Goal: Communication & Community: Ask a question

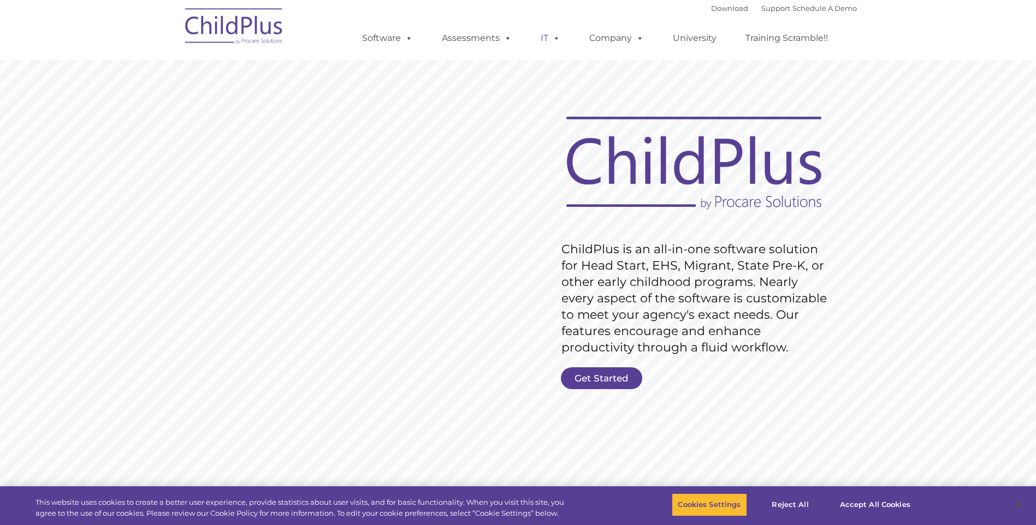
click at [552, 43] on span at bounding box center [554, 38] width 12 height 10
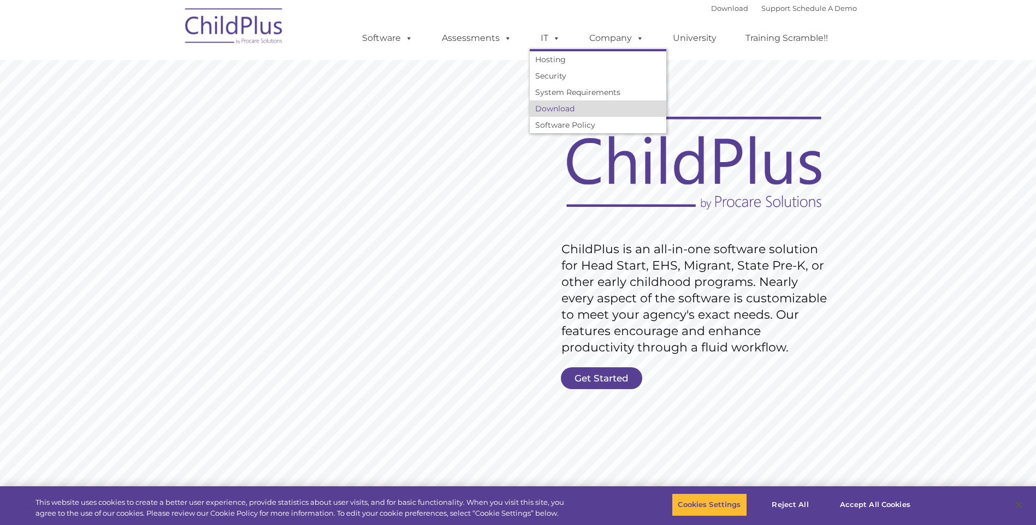
click at [569, 110] on link "Download" at bounding box center [598, 108] width 137 height 16
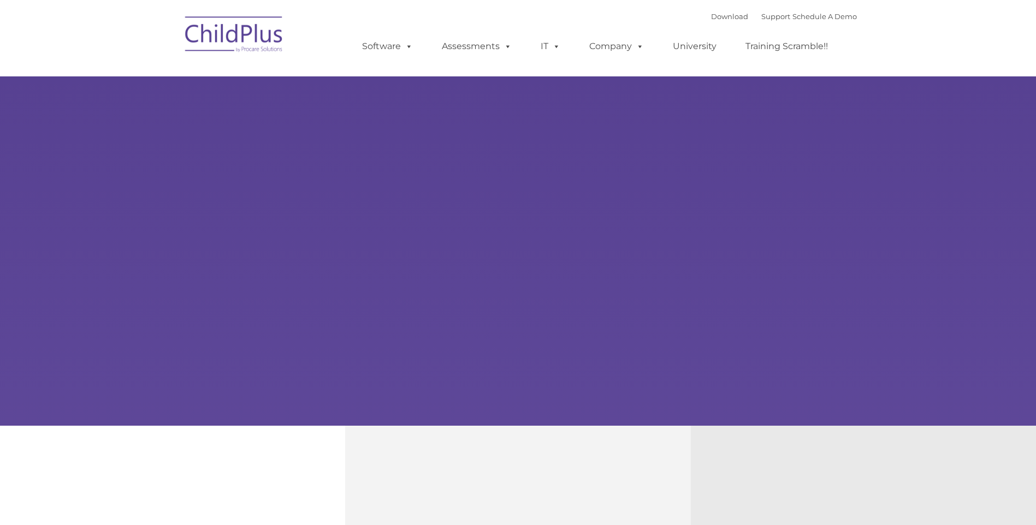
type input ""
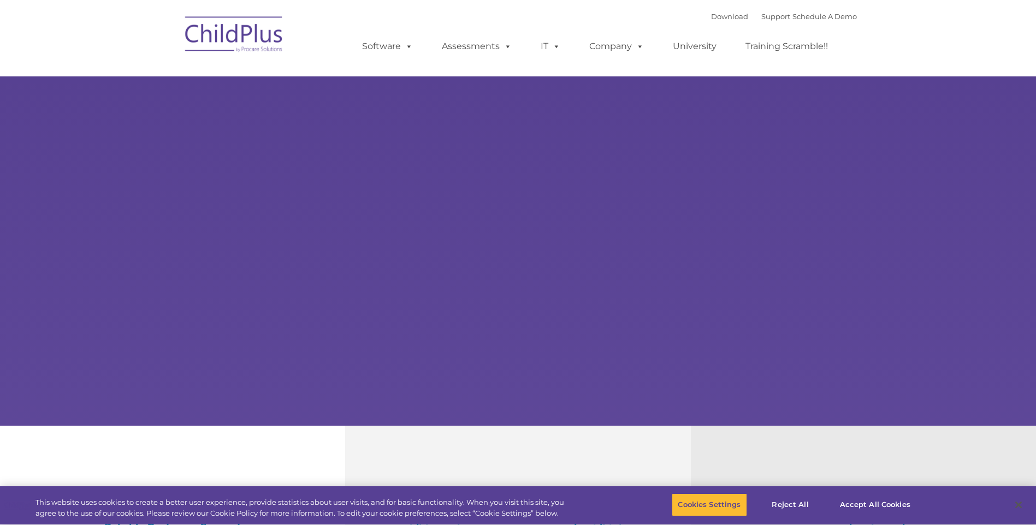
select select "MEDIUM"
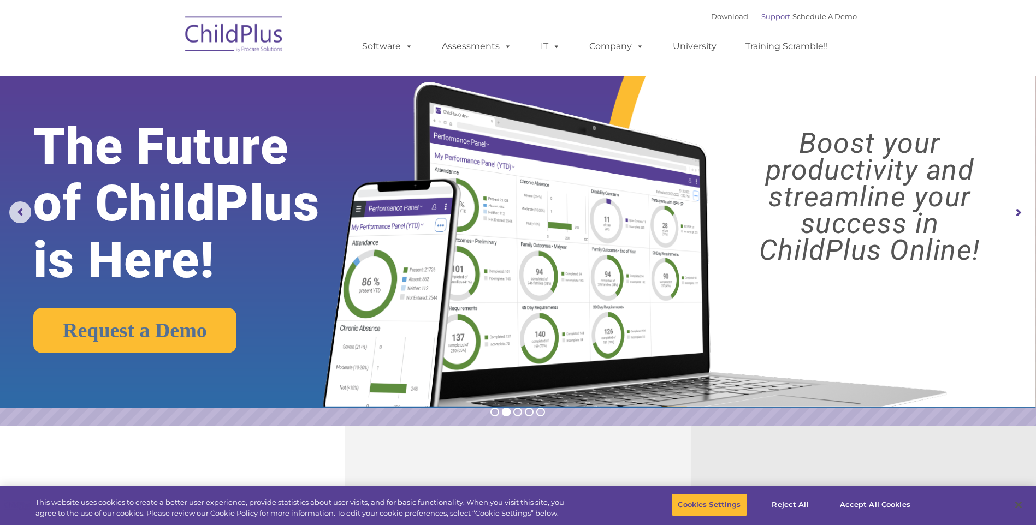
click at [761, 17] on link "Support" at bounding box center [775, 16] width 29 height 9
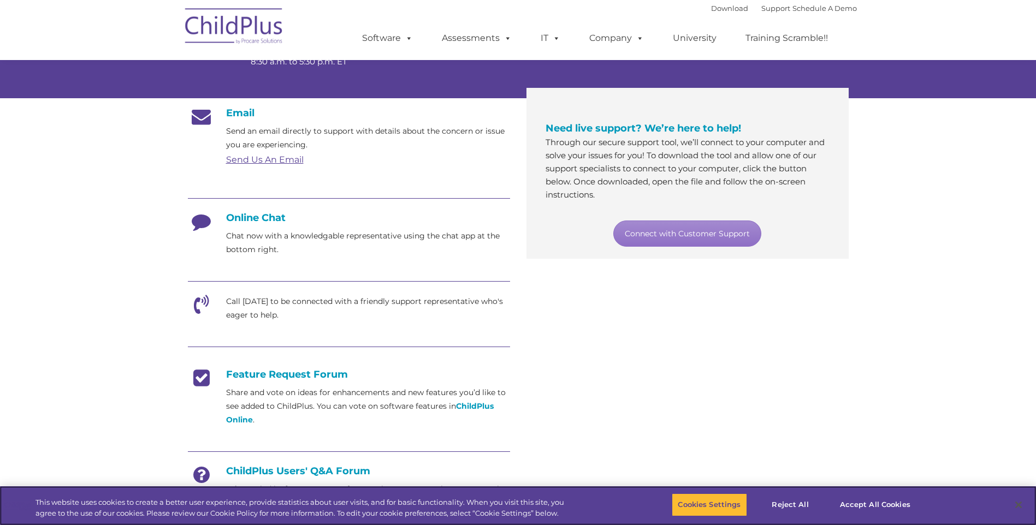
scroll to position [165, 0]
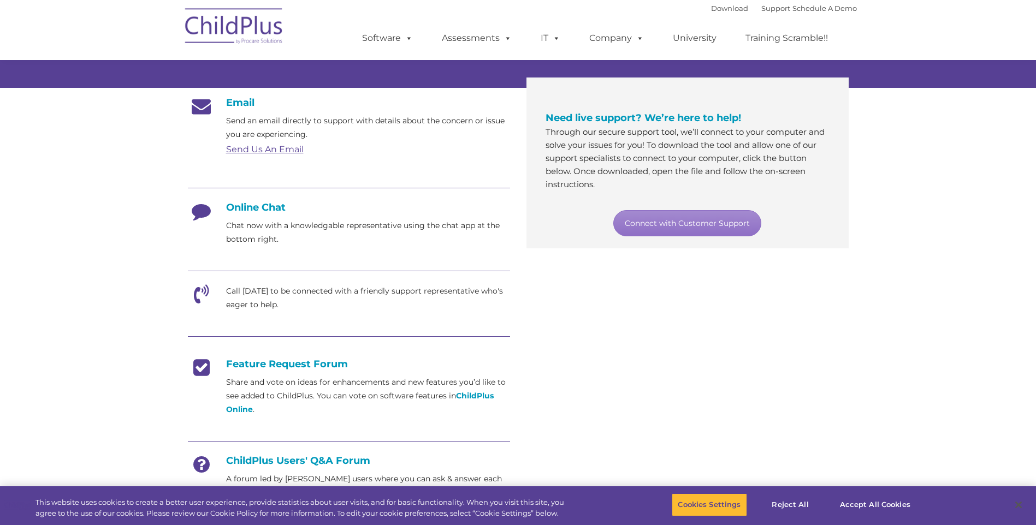
click at [264, 207] on h4 "Online Chat" at bounding box center [349, 208] width 322 height 12
click at [274, 210] on h4 "Online Chat" at bounding box center [349, 208] width 322 height 12
click at [682, 220] on link "Connect with Customer Support" at bounding box center [687, 223] width 148 height 26
drag, startPoint x: 916, startPoint y: 220, endPoint x: 908, endPoint y: 220, distance: 8.2
click at [916, 221] on section "Customer Support Need help with ChildPlus? We offer many convenient ways to con…" at bounding box center [518, 256] width 1036 height 842
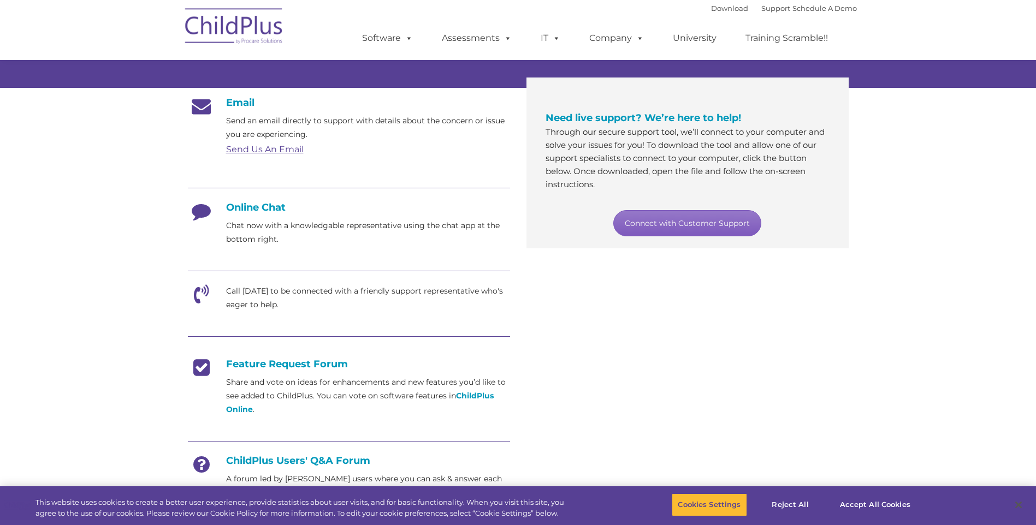
click at [717, 218] on link "Connect with Customer Support" at bounding box center [687, 223] width 148 height 26
click at [241, 208] on h4 "Online Chat" at bounding box center [349, 208] width 322 height 12
click at [197, 218] on icon at bounding box center [201, 215] width 27 height 27
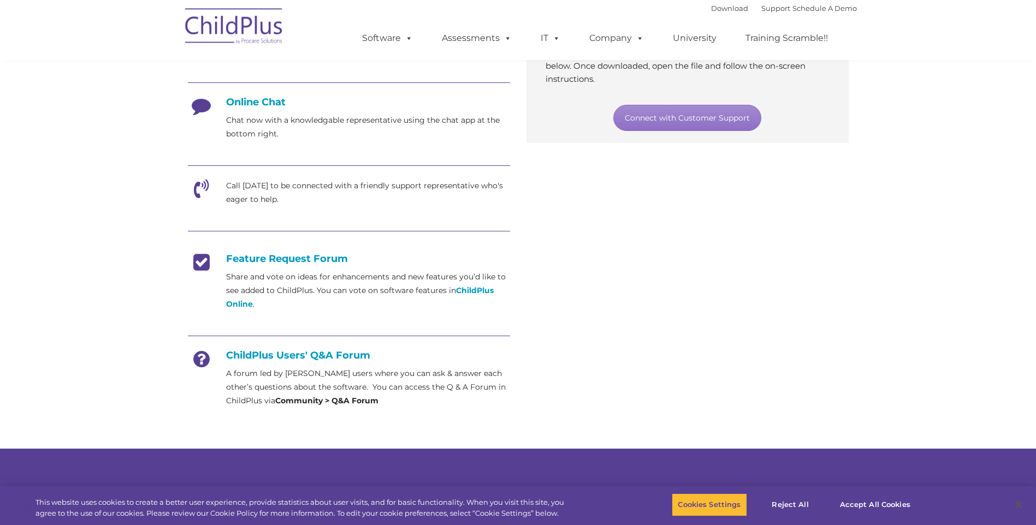
scroll to position [274, 0]
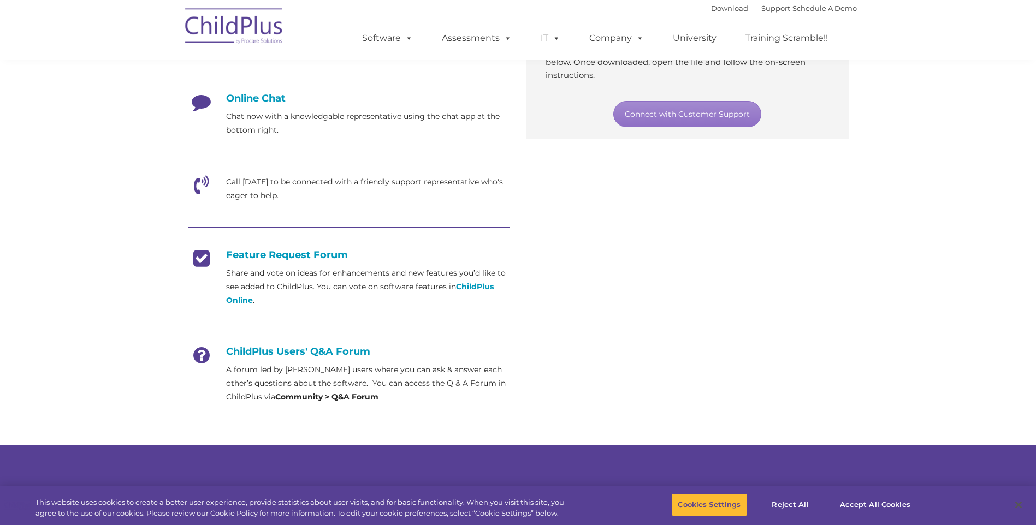
click at [258, 103] on h4 "Online Chat" at bounding box center [349, 98] width 322 height 12
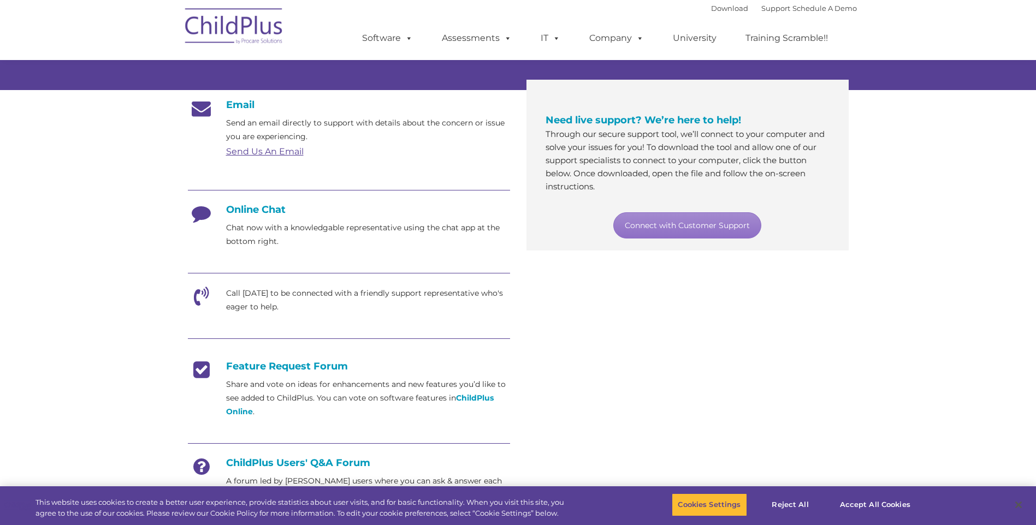
scroll to position [167, 0]
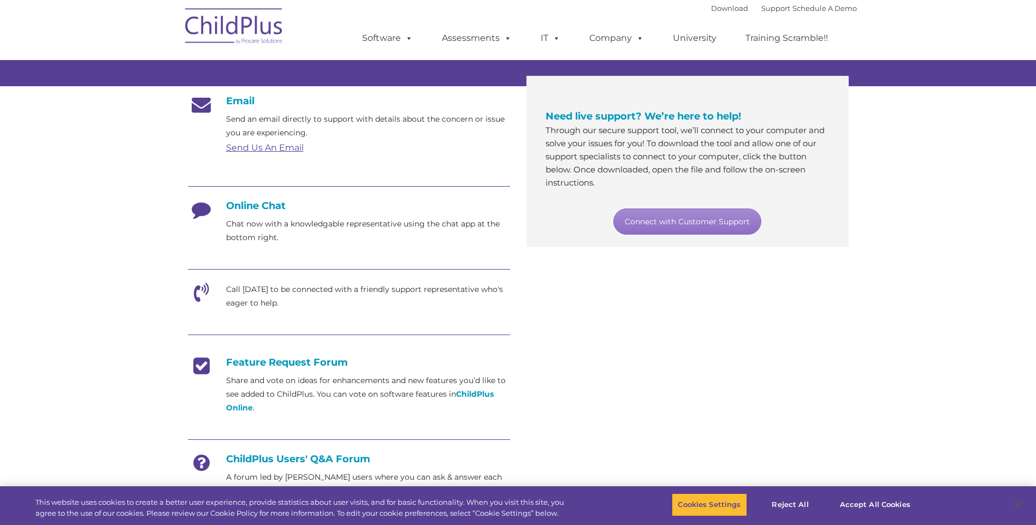
click at [286, 151] on link "Send Us An Email" at bounding box center [265, 148] width 78 height 10
